Goal: Information Seeking & Learning: Check status

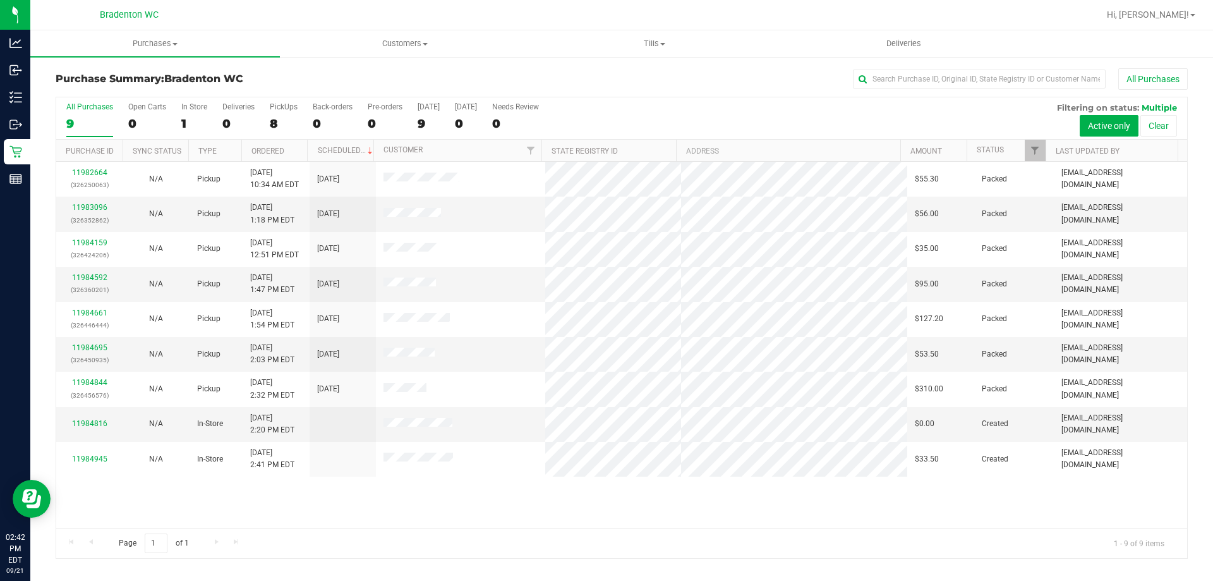
click at [521, 92] on div "Purchase Summary: Bradenton WC All Purchases" at bounding box center [622, 82] width 1132 height 28
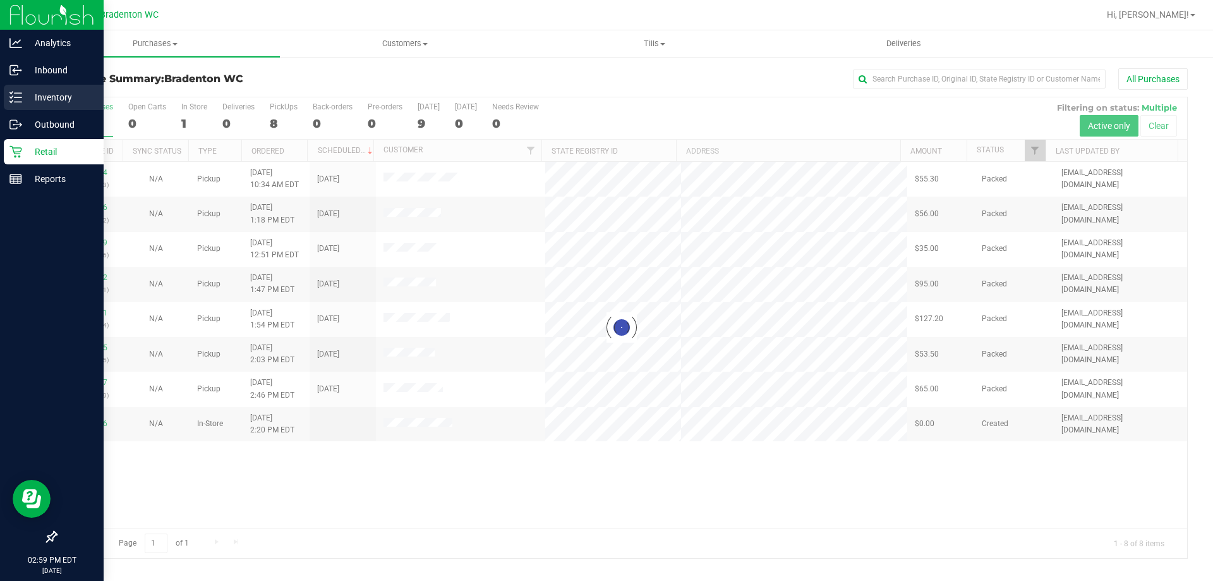
click at [18, 93] on line at bounding box center [18, 93] width 7 height 0
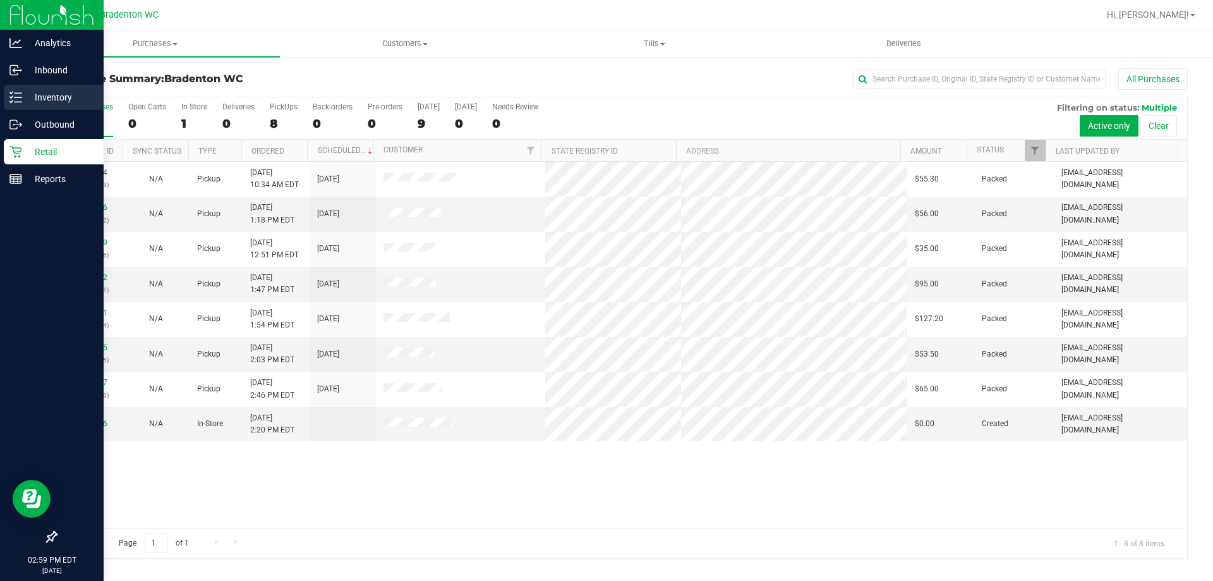
click at [65, 102] on p "Inventory" at bounding box center [60, 97] width 76 height 15
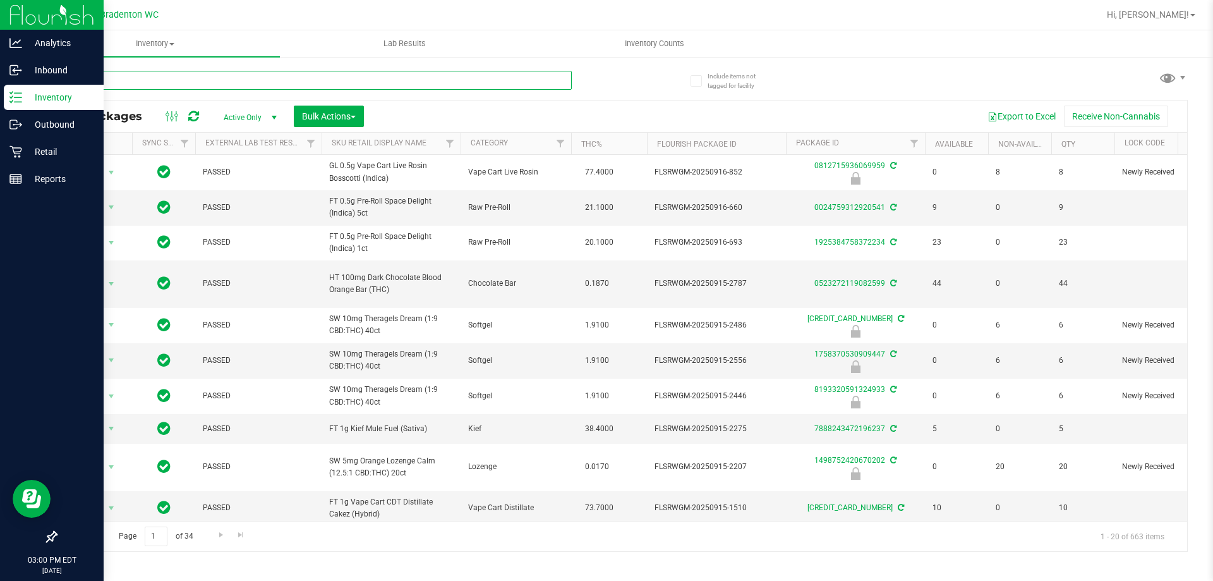
click at [154, 80] on input "text" at bounding box center [314, 80] width 516 height 19
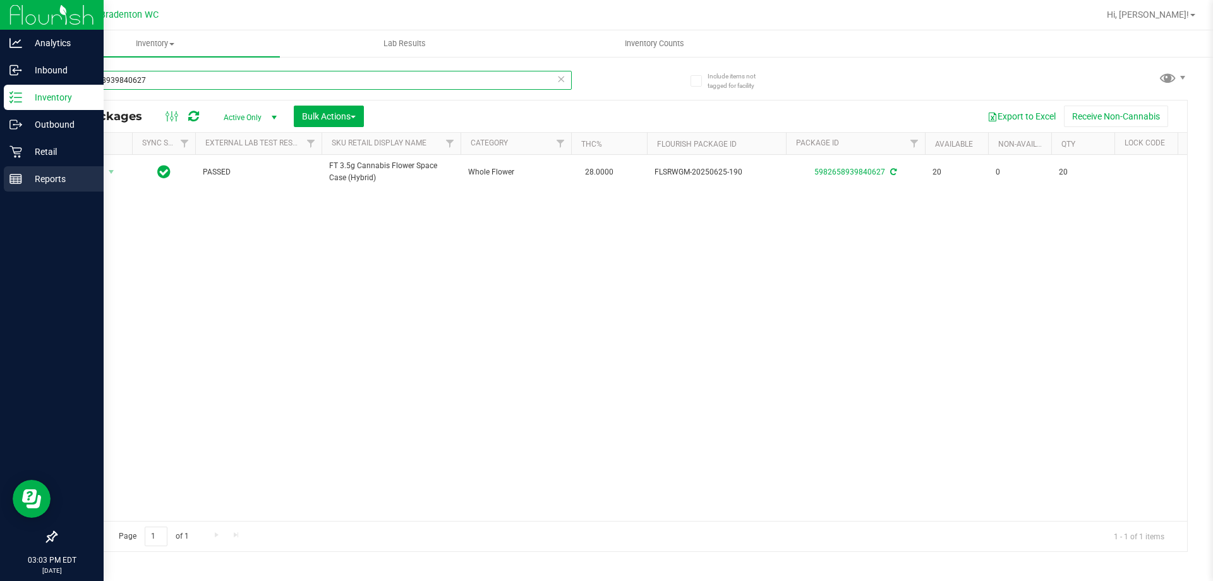
type input "5982658939840627"
click at [40, 177] on p "Reports" at bounding box center [60, 178] width 76 height 15
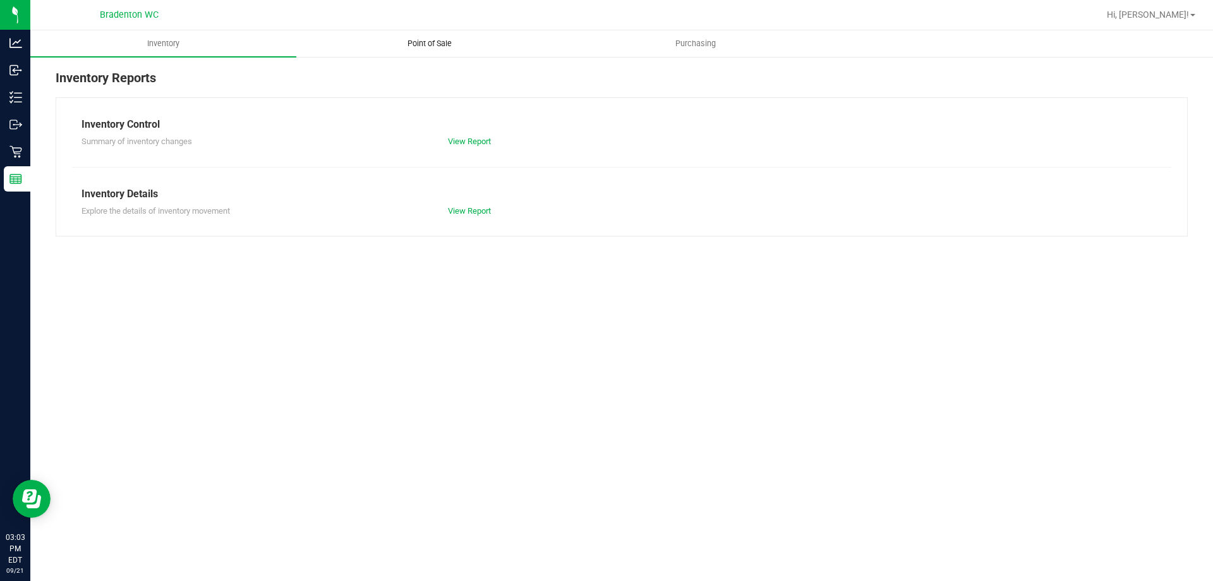
click at [429, 44] on span "Point of Sale" at bounding box center [429, 43] width 78 height 11
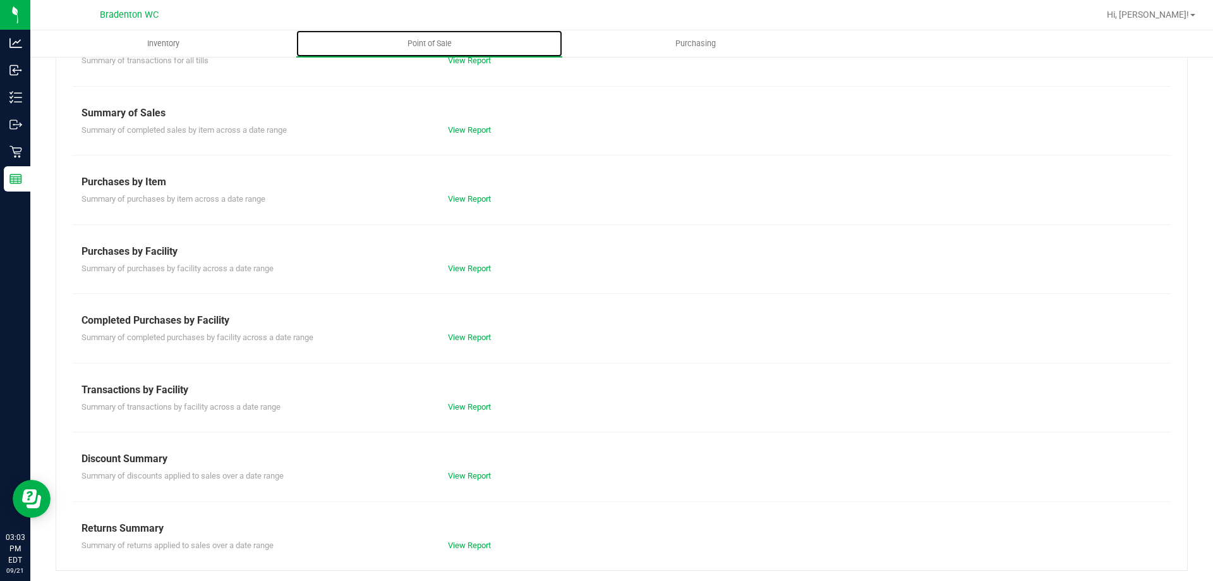
scroll to position [83, 0]
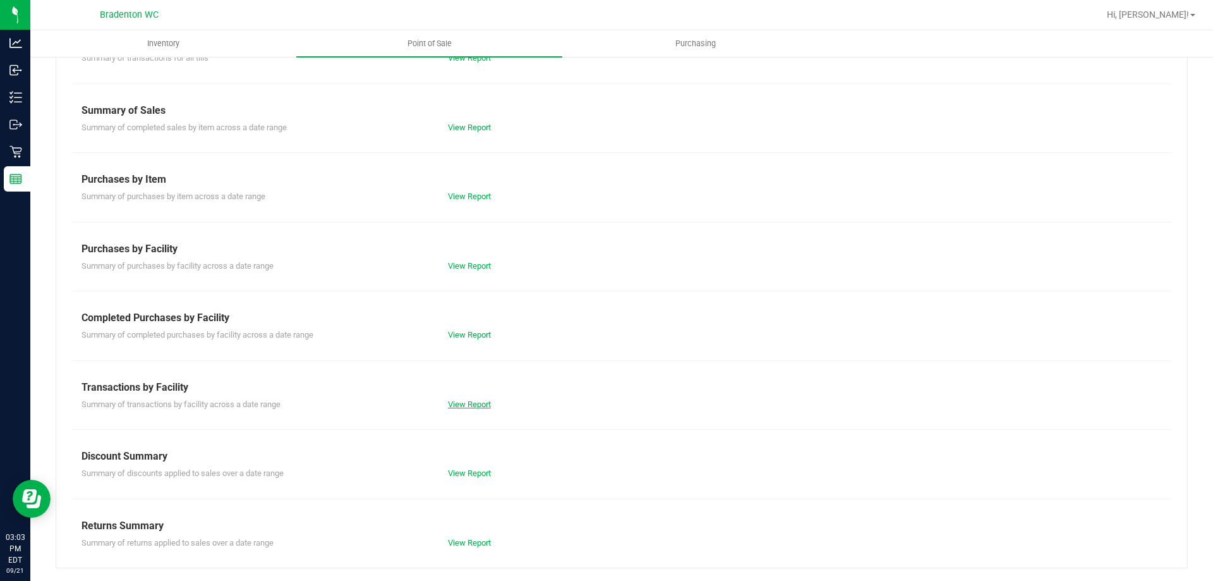
click at [474, 400] on link "View Report" at bounding box center [469, 403] width 43 height 9
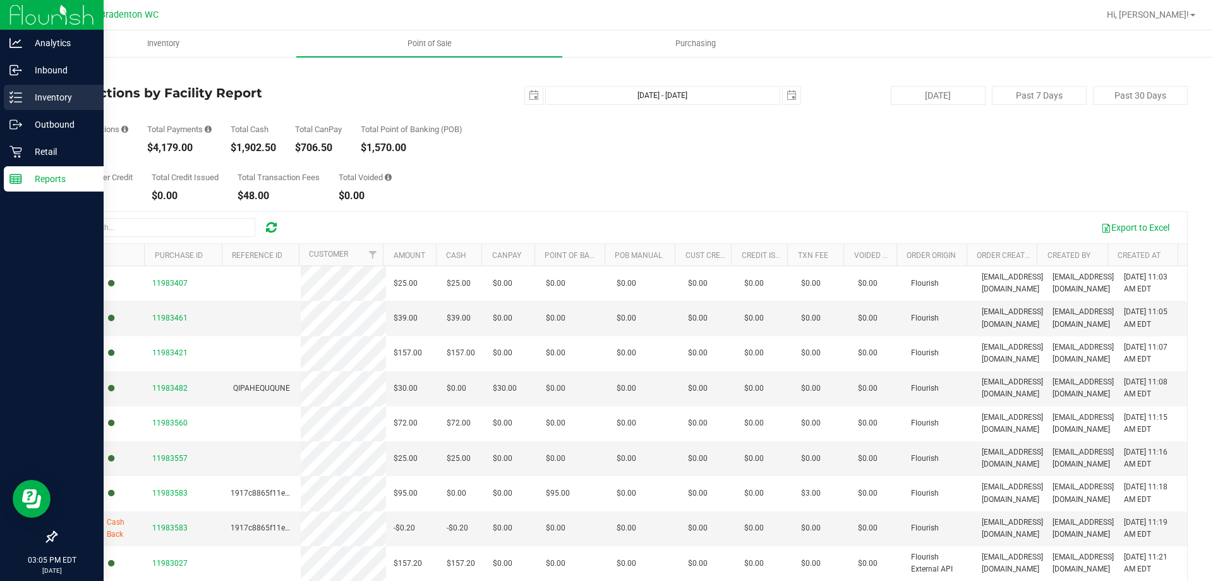
click at [10, 93] on icon at bounding box center [11, 93] width 3 height 2
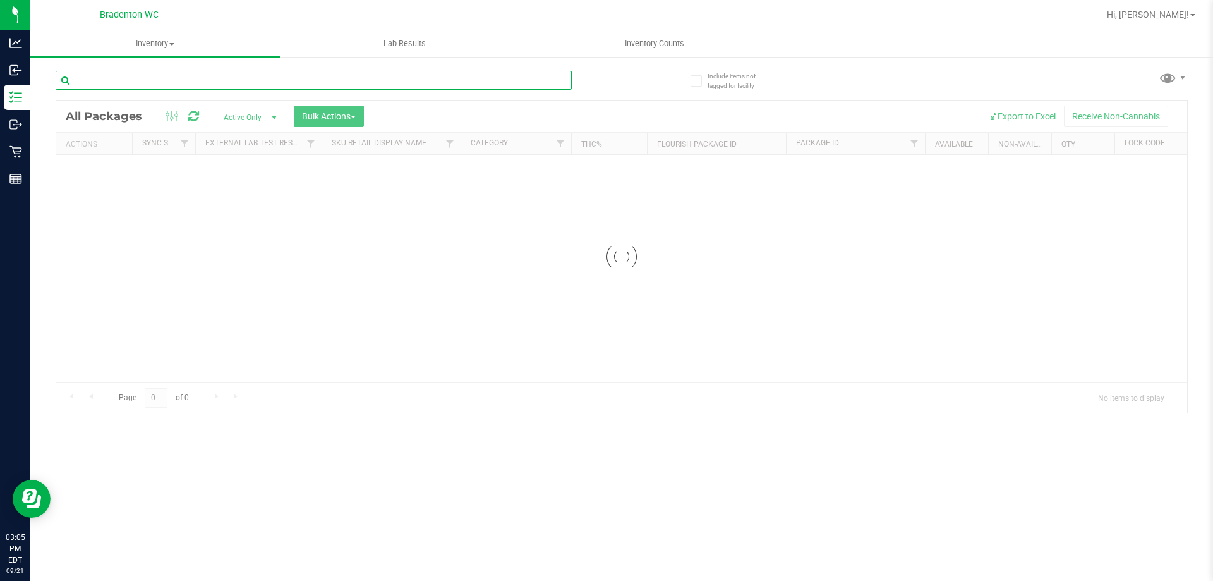
click at [263, 80] on input "text" at bounding box center [314, 80] width 516 height 19
click at [274, 76] on input "text" at bounding box center [314, 80] width 516 height 19
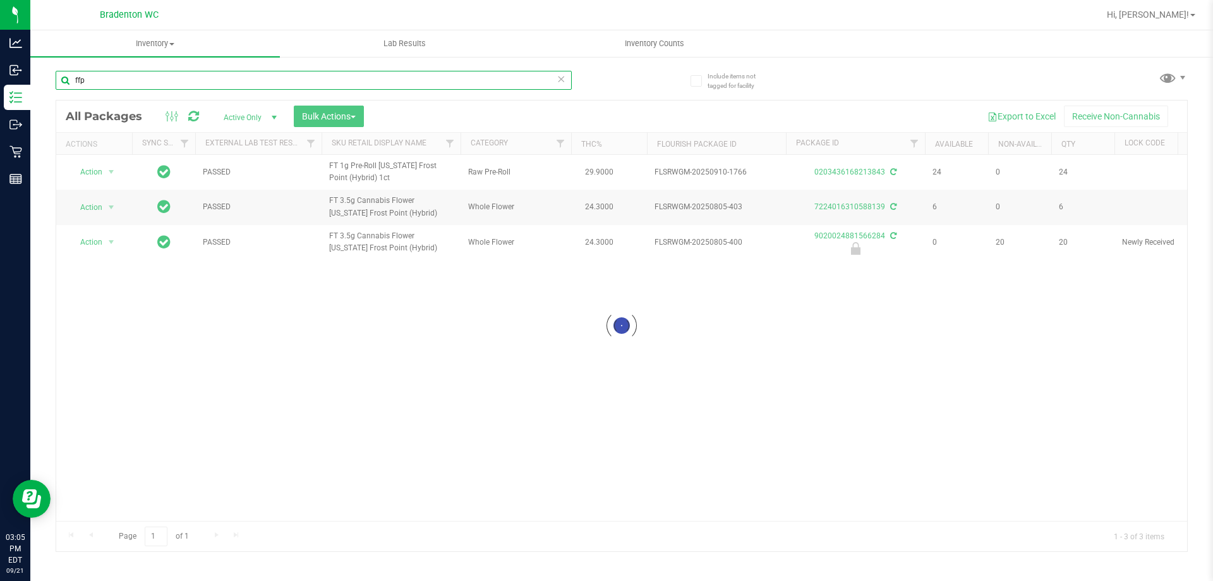
type input "ffp"
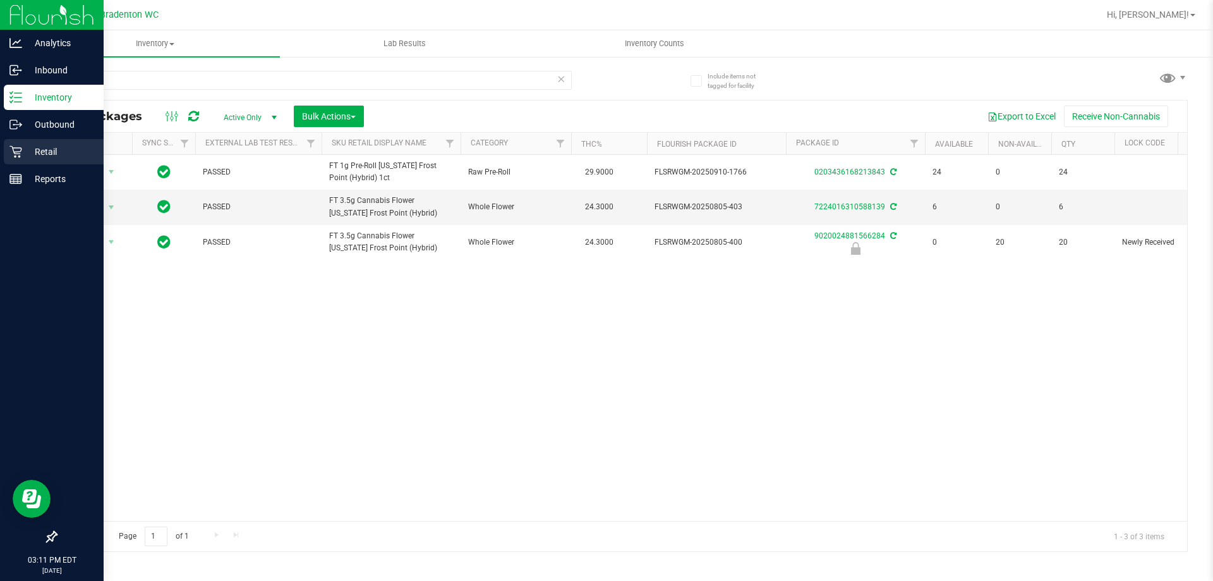
click at [16, 166] on link "Retail" at bounding box center [52, 152] width 104 height 27
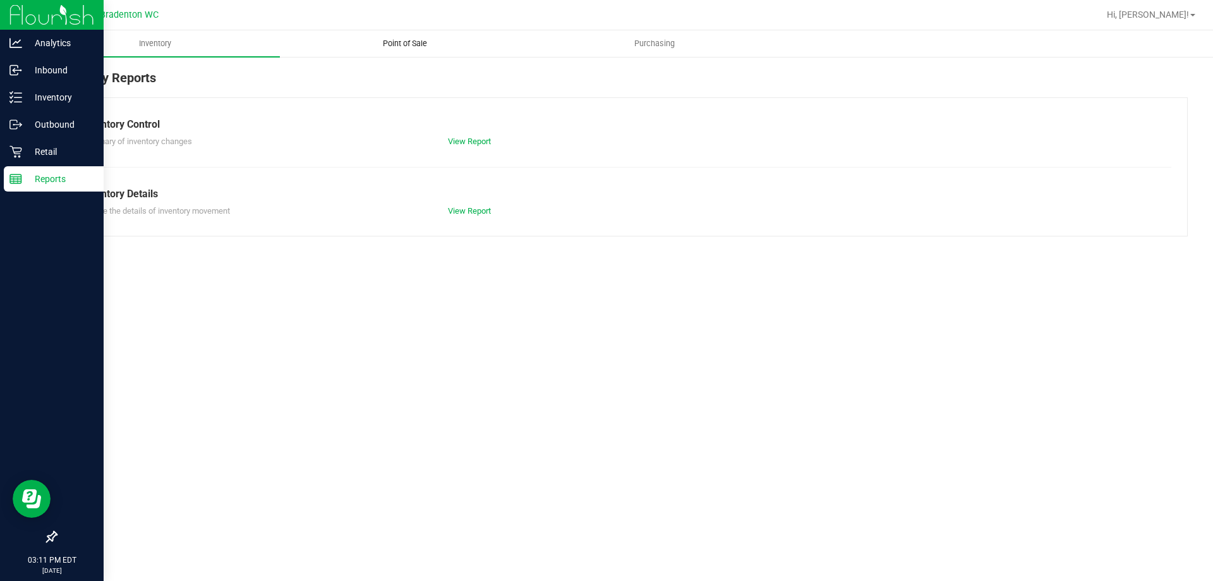
click at [416, 42] on span "Point of Sale" at bounding box center [405, 43] width 78 height 11
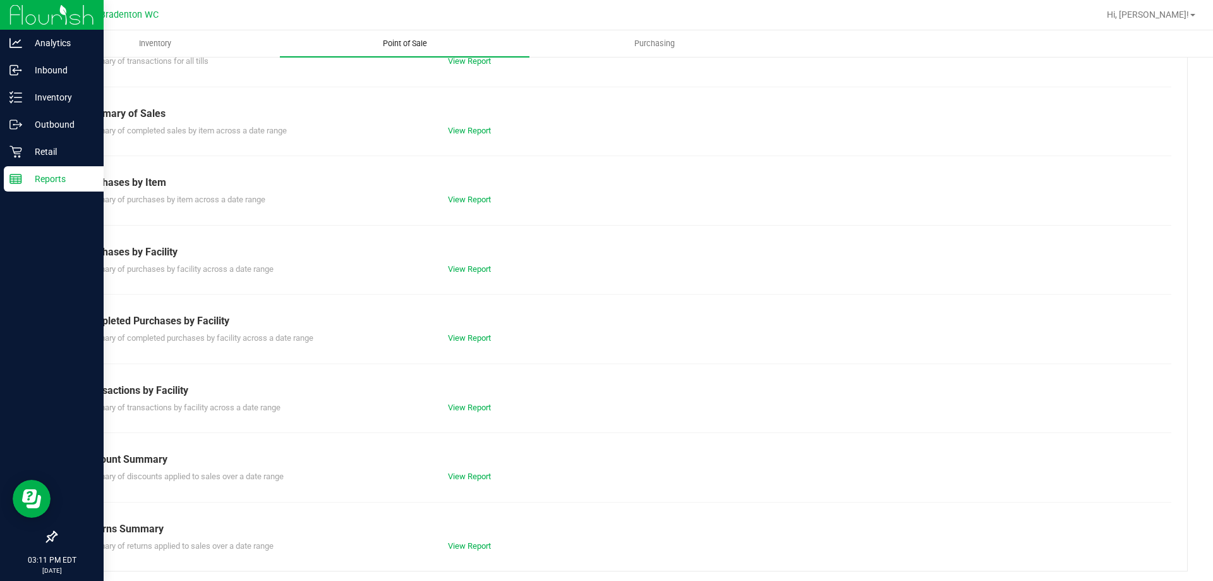
scroll to position [83, 0]
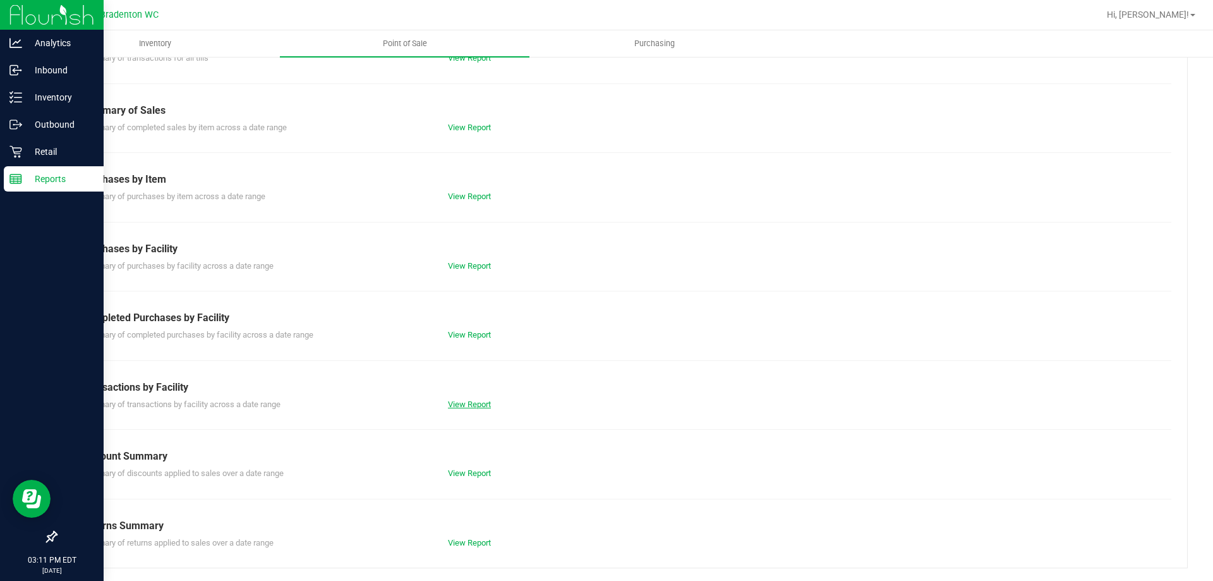
click at [475, 401] on link "View Report" at bounding box center [469, 403] width 43 height 9
